Goal: Transaction & Acquisition: Purchase product/service

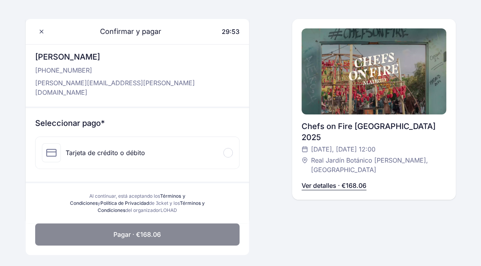
scroll to position [40, 0]
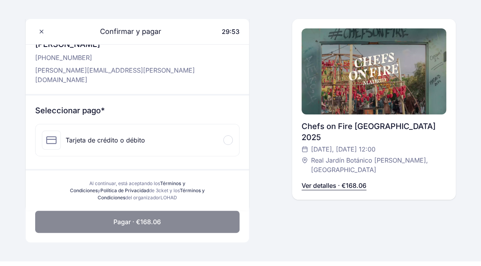
click at [87, 136] on div "Tarjeta de crédito o débito" at bounding box center [105, 140] width 79 height 9
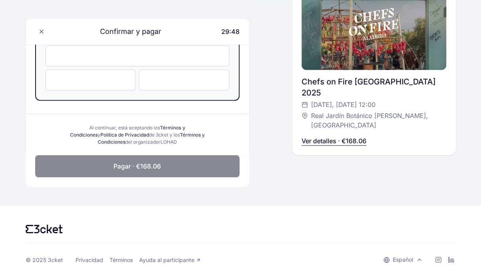
scroll to position [15, 0]
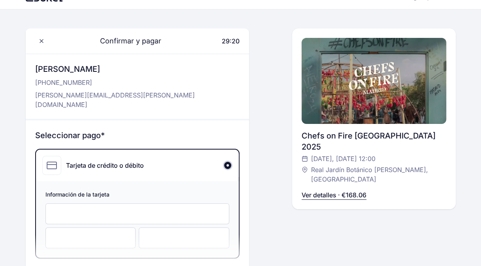
click at [58, 233] on div at bounding box center [90, 238] width 91 height 21
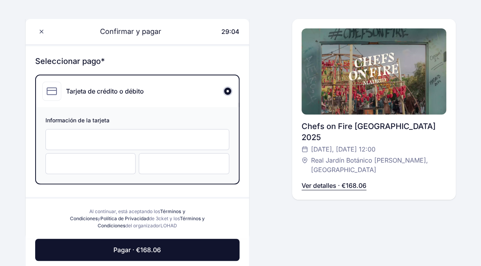
scroll to position [133, 0]
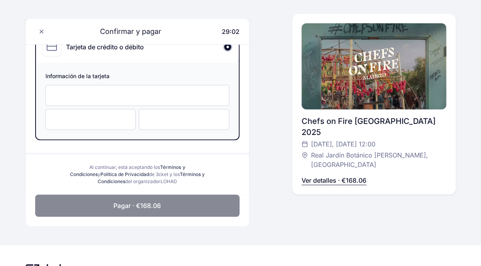
click at [145, 201] on span "Pagar · €168.06" at bounding box center [136, 205] width 47 height 9
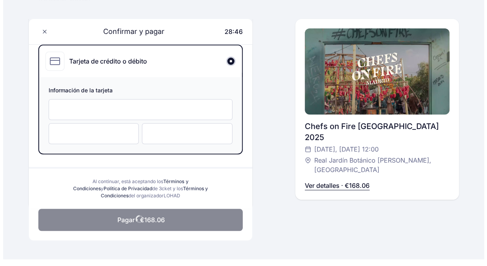
scroll to position [158, 0]
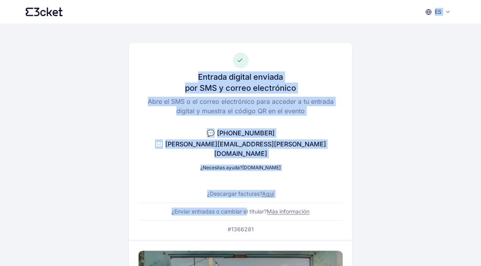
drag, startPoint x: 246, startPoint y: 204, endPoint x: 272, endPoint y: -29, distance: 235.0
